Goal: Communication & Community: Answer question/provide support

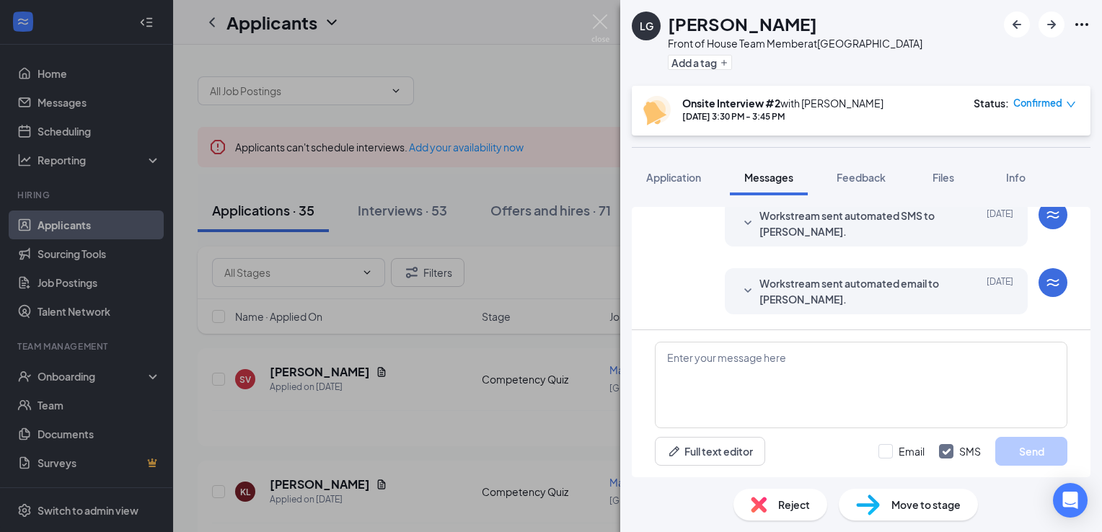
scroll to position [372, 0]
click at [739, 279] on div at bounding box center [747, 292] width 17 height 32
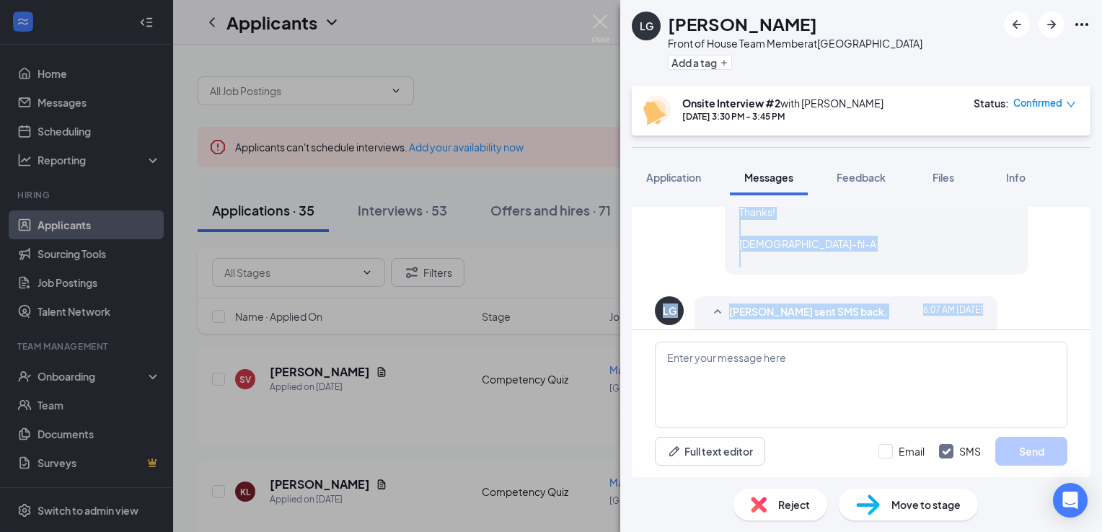
scroll to position [790, 0]
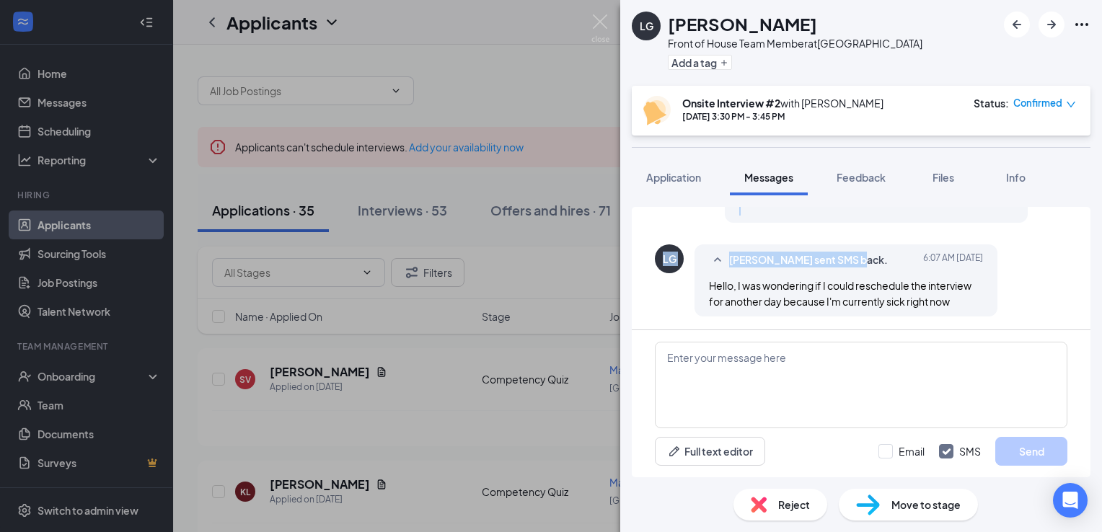
drag, startPoint x: 724, startPoint y: 218, endPoint x: 890, endPoint y: 249, distance: 168.9
click at [890, 249] on div "[PERSON_NAME] sent SMS back. [DATE] 6:07 AM Hello, I was wondering if I could r…" at bounding box center [845, 280] width 303 height 72
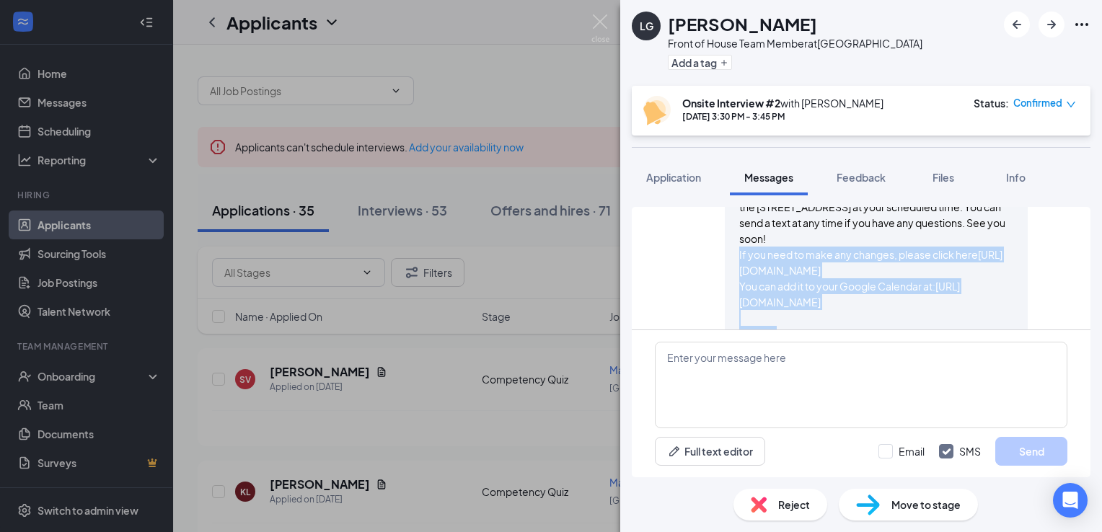
scroll to position [616, 0]
copy div "If you need to make any changes, please click here [URL][DOMAIN_NAME] You can a…"
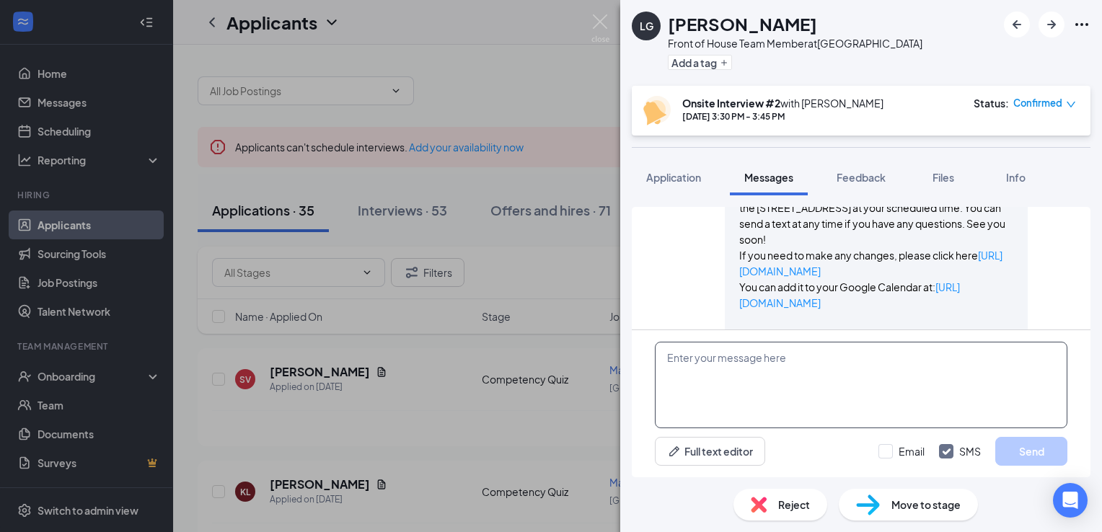
click at [746, 395] on textarea at bounding box center [861, 385] width 412 height 87
paste textarea "If you need to make any changes, please click here [URL][DOMAIN_NAME] You can a…"
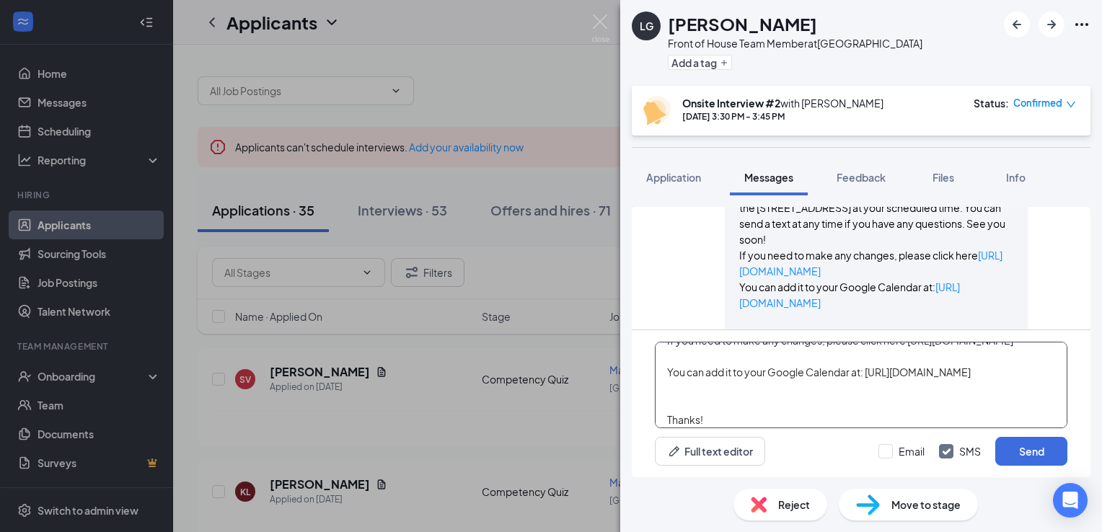
scroll to position [151, 0]
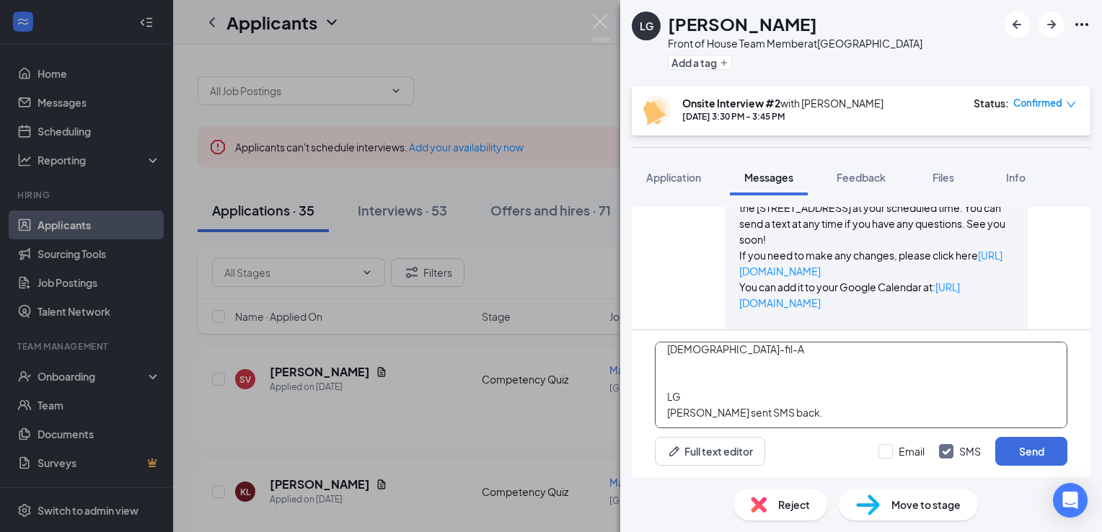
drag, startPoint x: 802, startPoint y: 409, endPoint x: 658, endPoint y: 398, distance: 143.9
click at [658, 398] on textarea "If you need to make any changes, please click here [URL][DOMAIN_NAME] You can a…" at bounding box center [861, 385] width 412 height 87
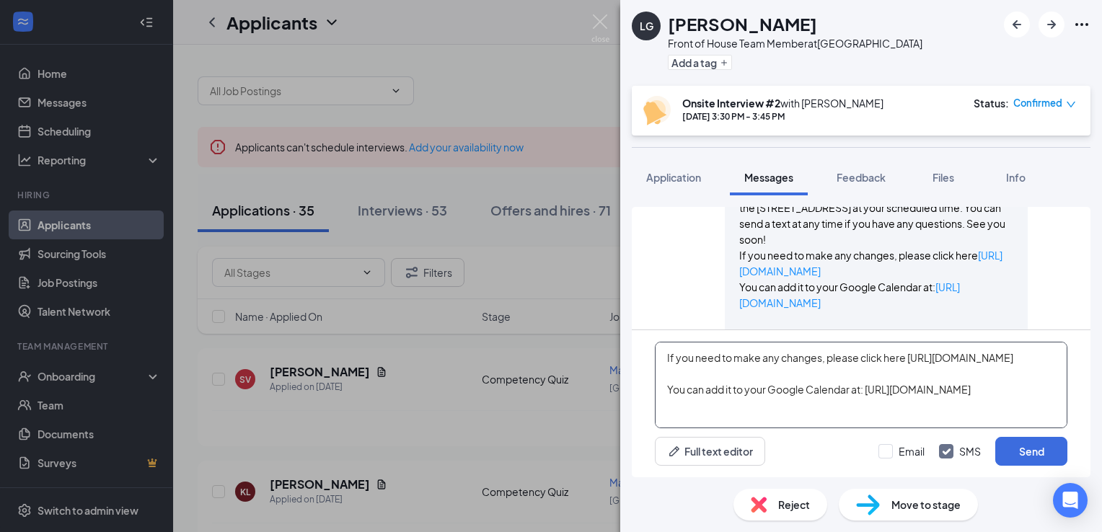
drag, startPoint x: 821, startPoint y: 356, endPoint x: 648, endPoint y: 350, distance: 173.9
click at [648, 350] on div "If you need to make any changes, please click here [URL][DOMAIN_NAME] You can a…" at bounding box center [861, 403] width 459 height 147
click at [706, 357] on textarea "Hi [PERSON_NAME], please click here [URL][DOMAIN_NAME] You can add it to your G…" at bounding box center [861, 385] width 412 height 87
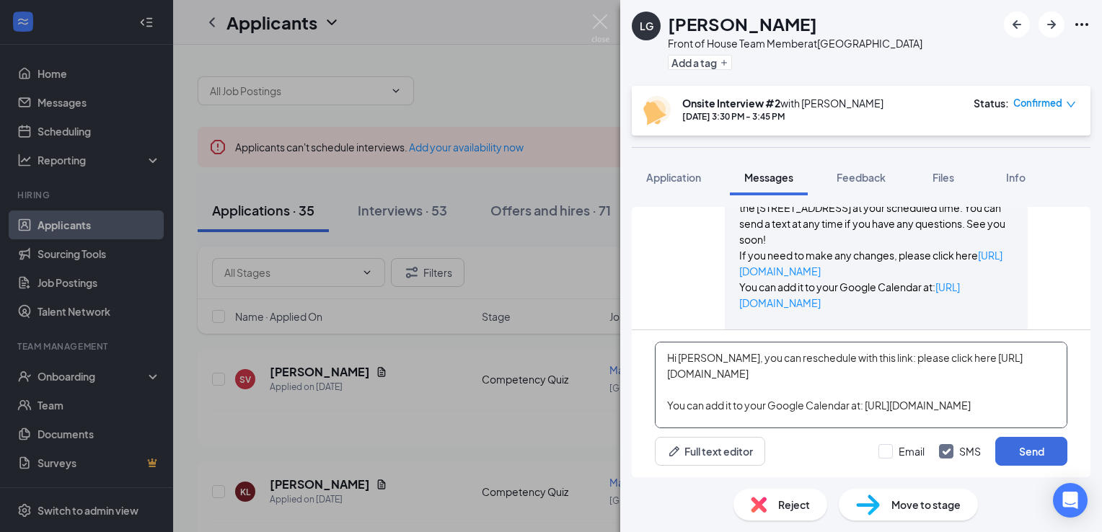
drag, startPoint x: 948, startPoint y: 356, endPoint x: 871, endPoint y: 357, distance: 76.4
click at [871, 357] on textarea "Hi [PERSON_NAME], you can reschedule with this link: please click here [URL][DO…" at bounding box center [861, 385] width 412 height 87
click at [865, 359] on textarea "Hi [PERSON_NAME], you can reschedule with this link: plhttps://[DOMAIN_NAME][UR…" at bounding box center [861, 385] width 412 height 87
click at [668, 374] on textarea "Hi [PERSON_NAME], you can reschedule with this link: lhttps://[DOMAIN_NAME][URL…" at bounding box center [861, 385] width 412 height 87
click at [905, 344] on textarea "Hi [PERSON_NAME], you can reschedule with this link: [URL][DOMAIN_NAME] You can…" at bounding box center [861, 385] width 412 height 87
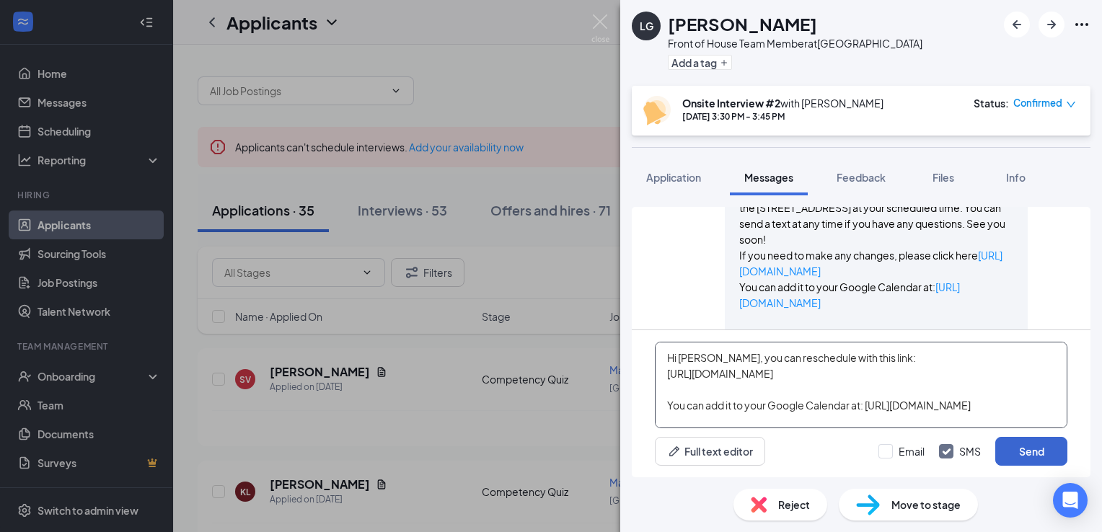
type textarea "Hi [PERSON_NAME], you can reschedule with this link: [URL][DOMAIN_NAME] You can…"
click at [1015, 450] on button "Send" at bounding box center [1031, 451] width 72 height 29
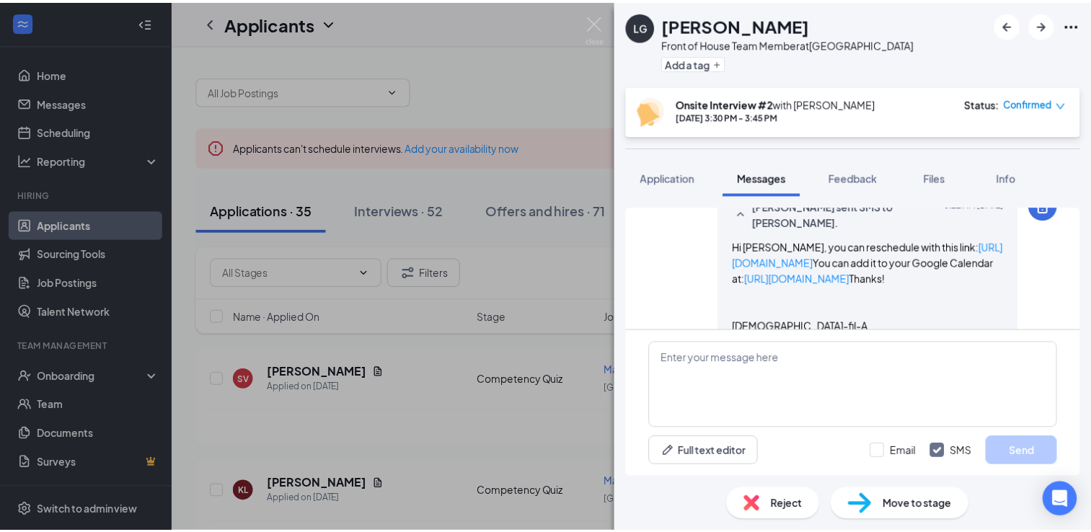
scroll to position [1027, 0]
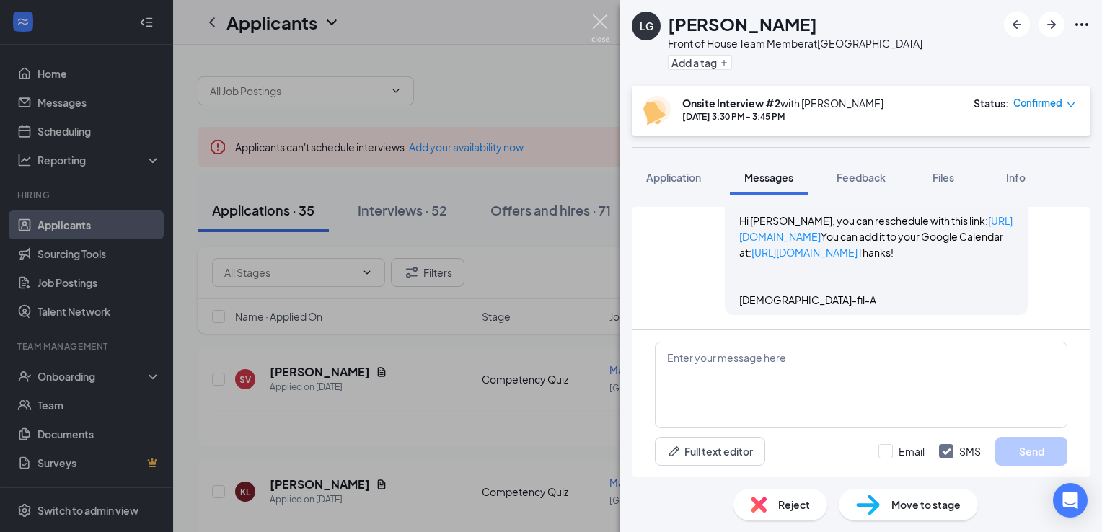
click at [596, 25] on img at bounding box center [600, 28] width 18 height 28
